Goal: Information Seeking & Learning: Learn about a topic

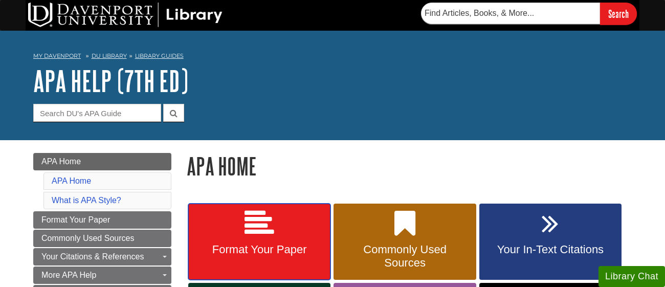
click at [257, 246] on span "Format Your Paper" at bounding box center [259, 249] width 127 height 13
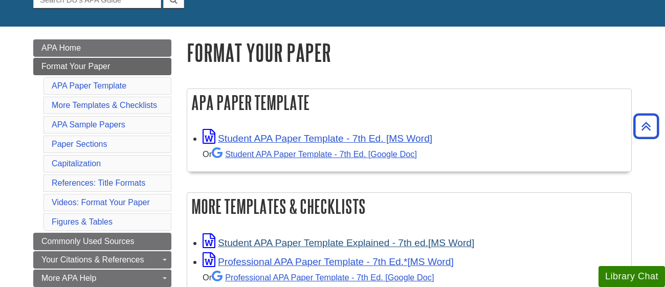
scroll to position [113, 0]
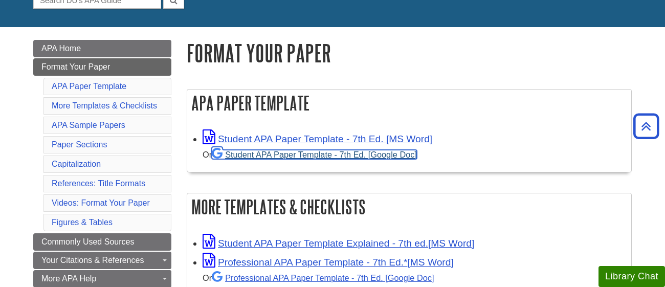
click at [266, 154] on link "Student APA Paper Template - 7th Ed. [Google Doc]" at bounding box center [314, 154] width 205 height 9
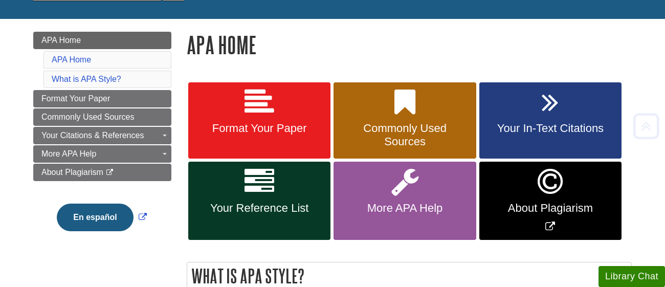
scroll to position [122, 0]
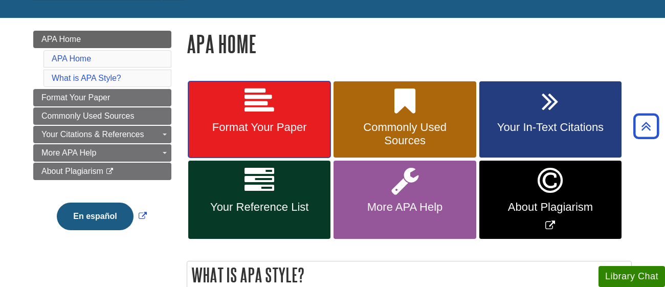
click at [279, 124] on span "Format Your Paper" at bounding box center [259, 127] width 127 height 13
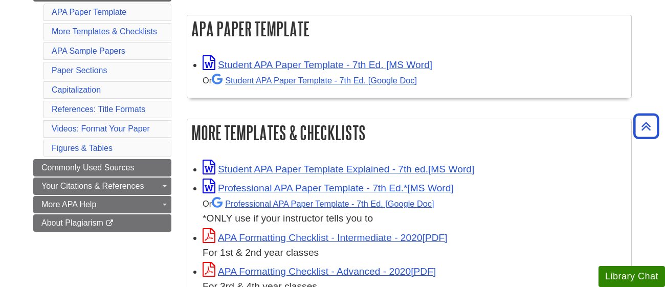
scroll to position [188, 0]
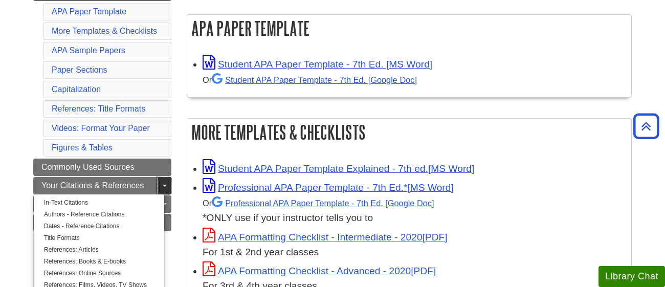
click at [165, 186] on span "Guide Page Menu" at bounding box center [165, 186] width 4 height 2
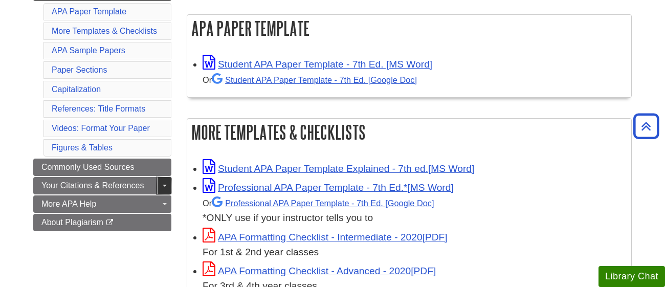
click at [165, 186] on span "Guide Page Menu" at bounding box center [165, 186] width 4 height 2
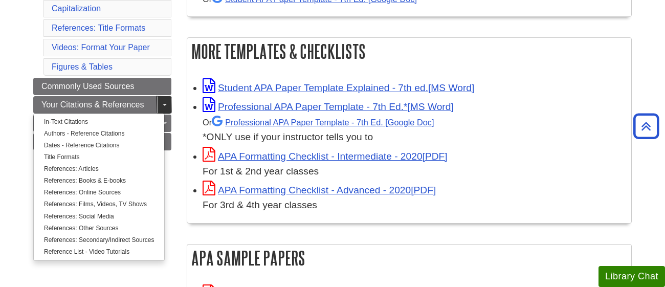
scroll to position [271, 0]
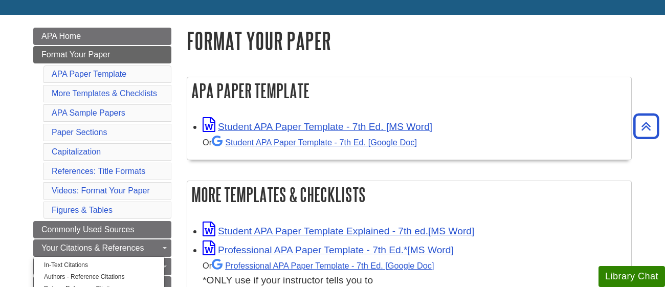
scroll to position [123, 0]
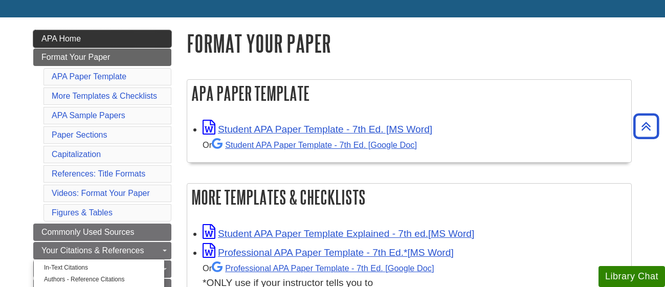
click at [66, 41] on span "APA Home" at bounding box center [60, 38] width 39 height 9
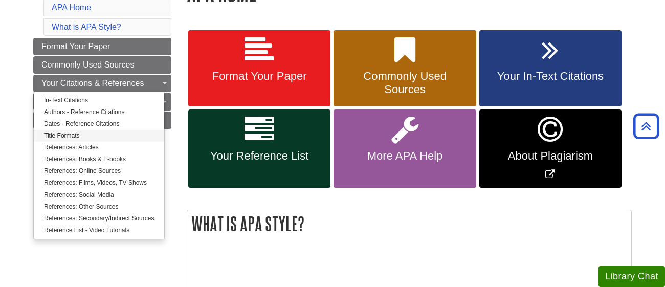
scroll to position [174, 0]
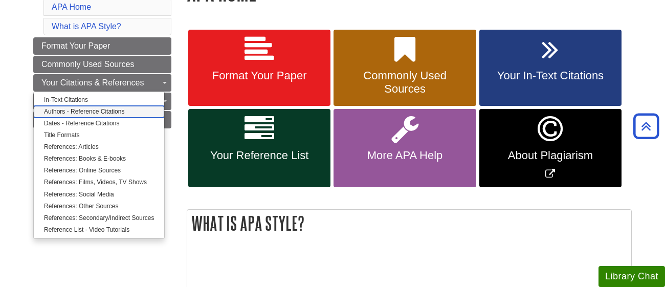
click at [108, 110] on link "Authors - Reference Citations" at bounding box center [99, 112] width 130 height 12
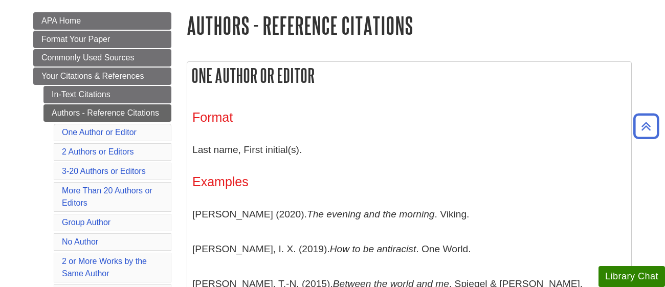
scroll to position [145, 0]
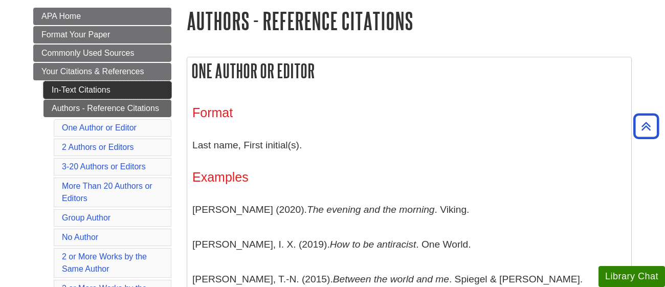
click at [90, 87] on link "In-Text Citations" at bounding box center [107, 89] width 128 height 17
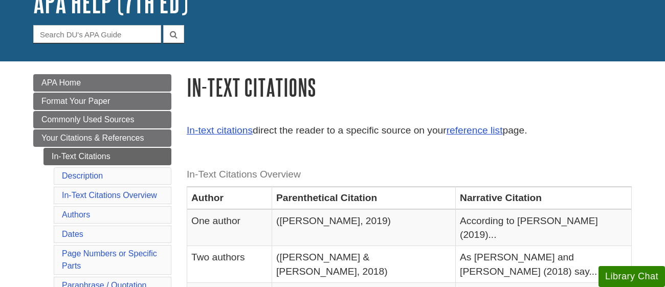
scroll to position [83, 0]
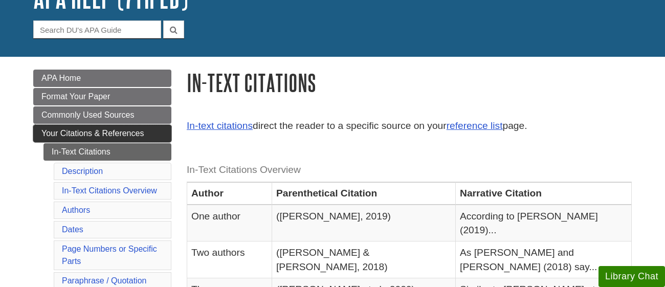
click at [130, 131] on span "Your Citations & References" at bounding box center [92, 133] width 102 height 9
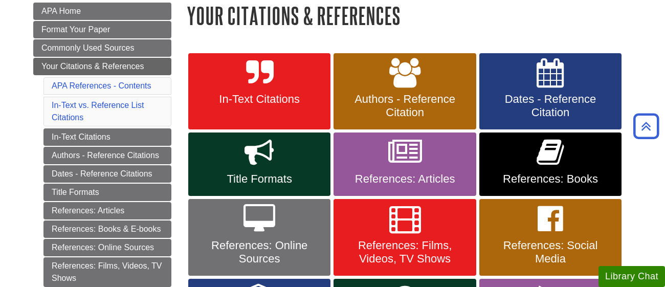
scroll to position [151, 0]
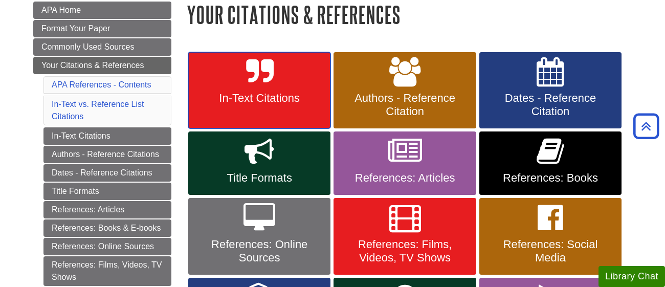
click at [263, 66] on icon at bounding box center [259, 72] width 27 height 30
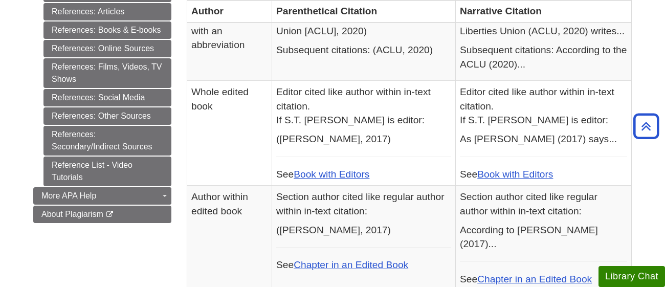
scroll to position [551, 0]
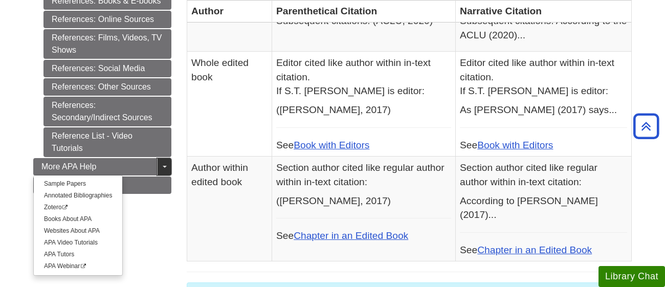
click at [158, 168] on link "Toggle Dropdown" at bounding box center [164, 166] width 14 height 17
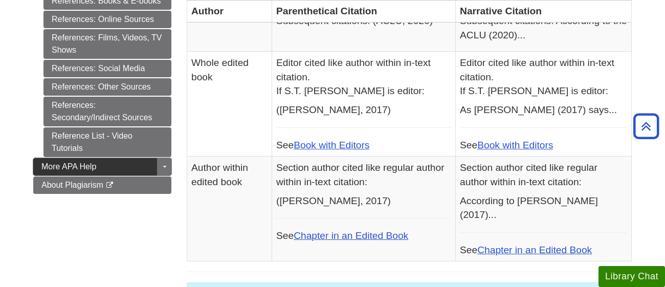
click at [114, 162] on link "More APA Help" at bounding box center [102, 166] width 138 height 17
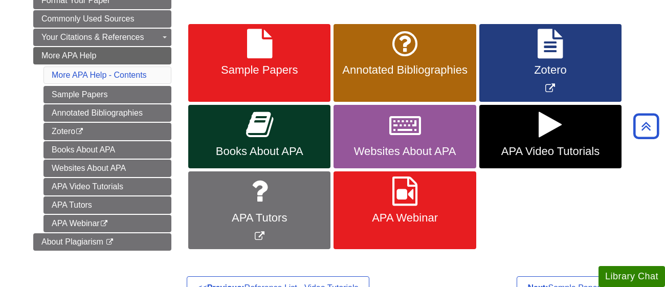
scroll to position [180, 0]
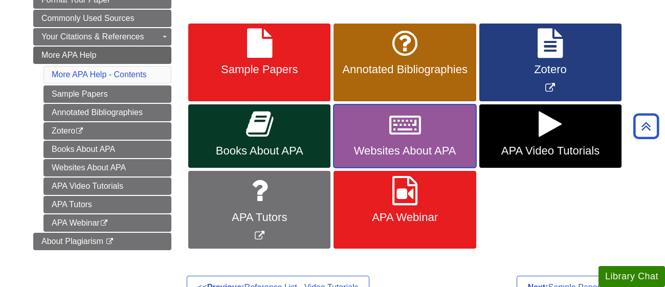
click at [382, 133] on link "Websites About APA" at bounding box center [404, 135] width 142 height 63
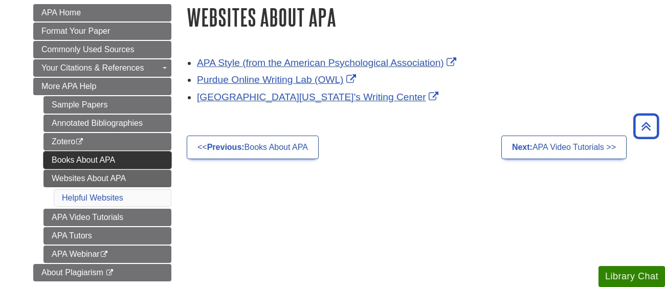
scroll to position [142, 0]
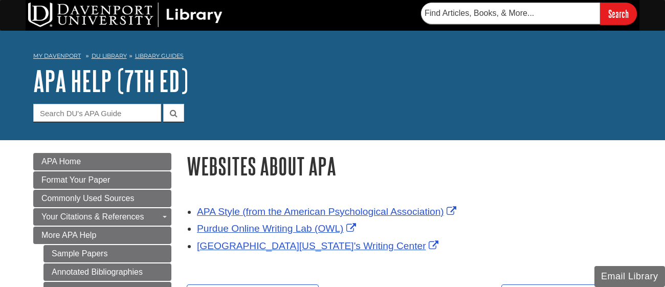
scroll to position [142, 0]
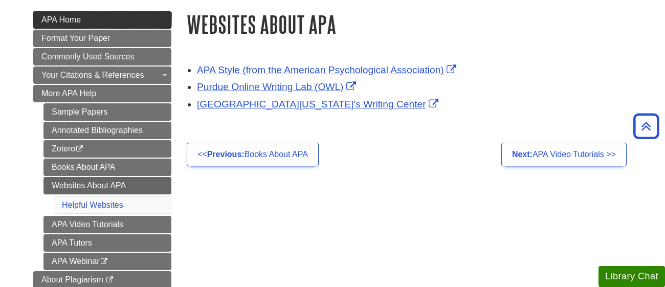
click at [91, 18] on link "APA Home" at bounding box center [102, 19] width 138 height 17
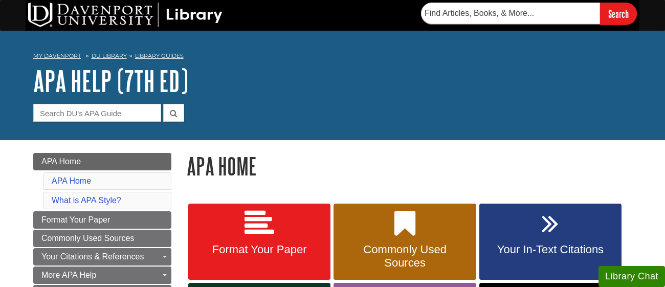
click at [257, 135] on div "My [PERSON_NAME] DU Library Library Guides APA APA Help (7th Ed) APA Home Searc…" at bounding box center [332, 85] width 665 height 109
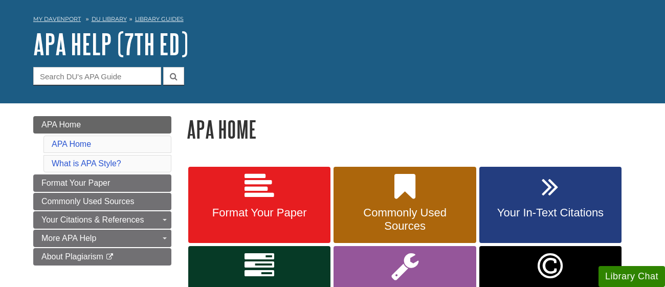
scroll to position [37, 0]
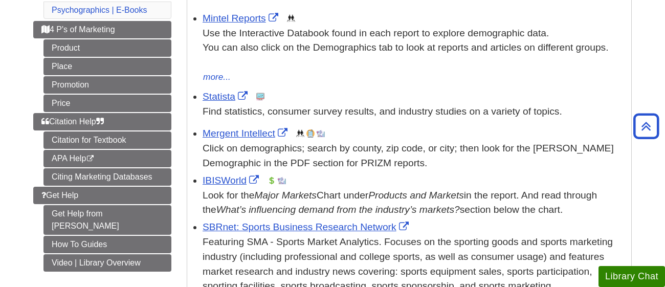
scroll to position [210, 0]
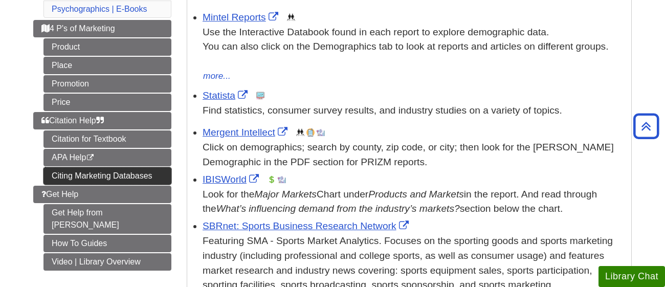
click at [136, 176] on link "Citing Marketing Databases" at bounding box center [107, 175] width 128 height 17
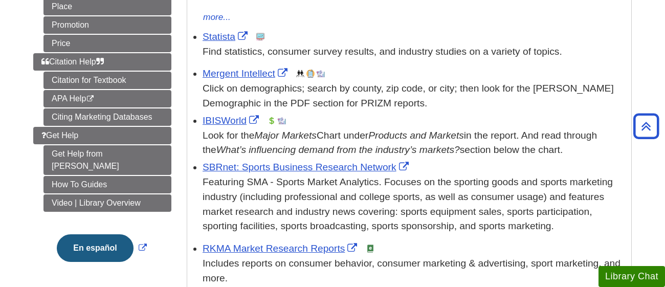
scroll to position [269, 0]
click at [225, 122] on link "IBISWorld" at bounding box center [231, 120] width 59 height 11
click at [210, 41] on link "Statista" at bounding box center [226, 36] width 48 height 11
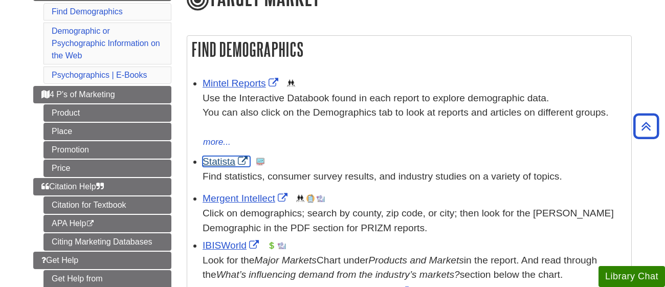
scroll to position [137, 0]
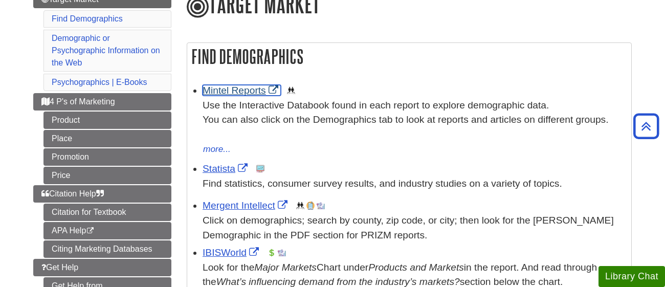
click at [228, 92] on link "Mintel Reports" at bounding box center [241, 90] width 78 height 11
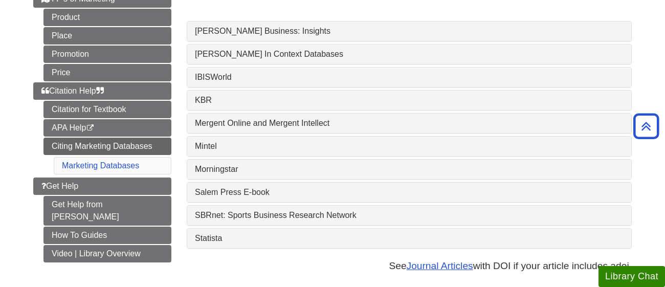
scroll to position [152, 0]
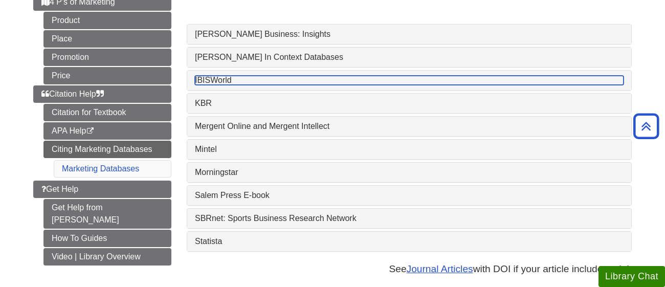
click at [226, 82] on link "IBISWorld" at bounding box center [409, 80] width 428 height 9
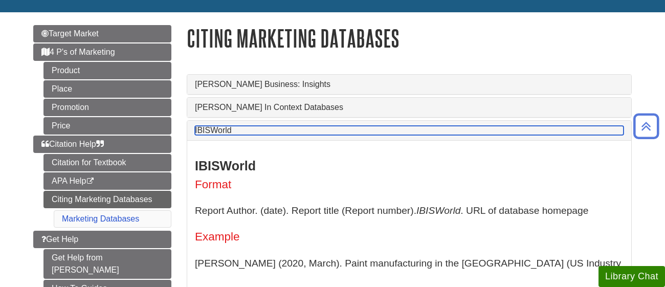
scroll to position [101, 0]
